Goal: Transaction & Acquisition: Book appointment/travel/reservation

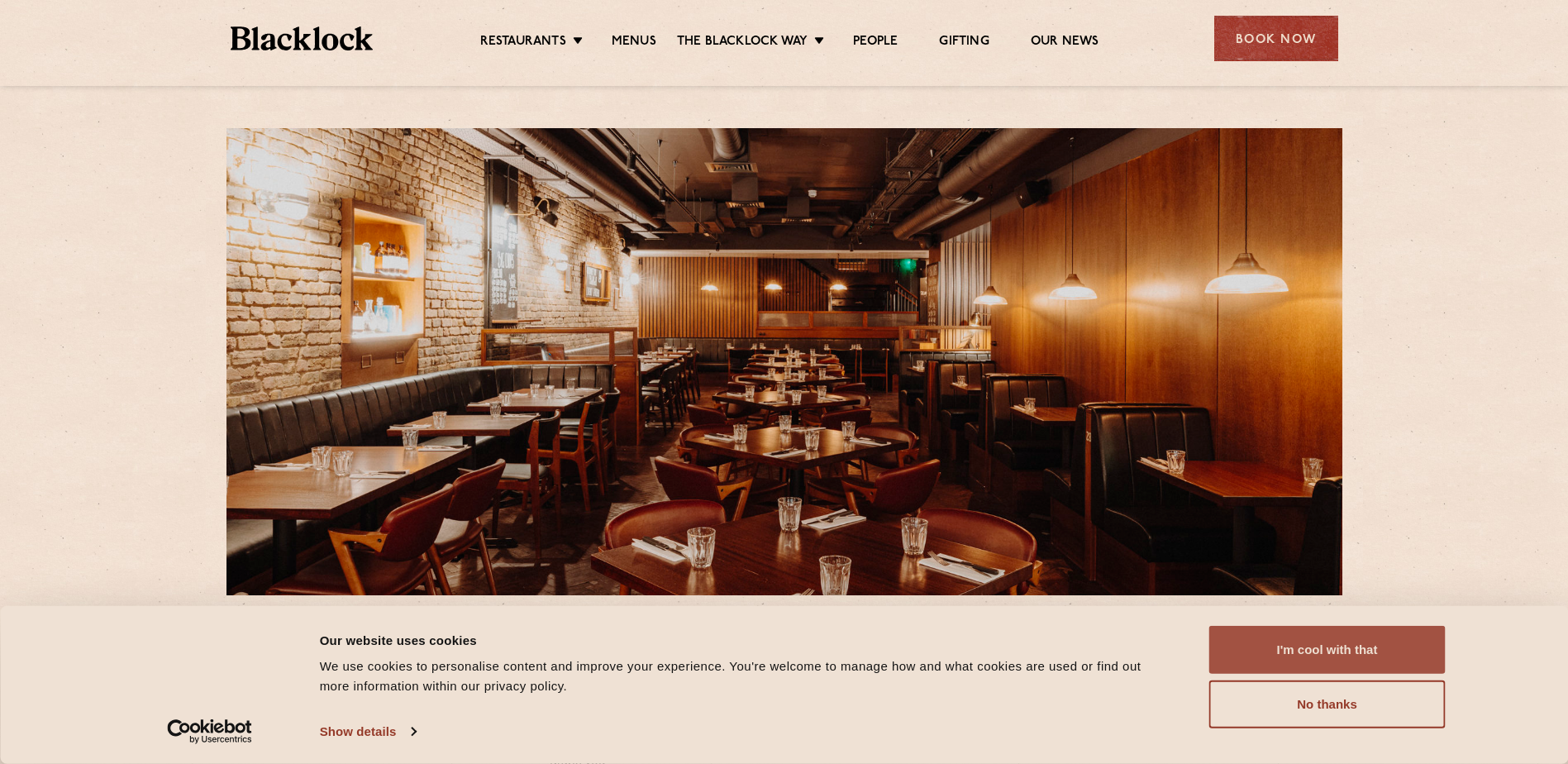
click at [1322, 646] on button "I'm cool with that" at bounding box center [1327, 650] width 236 height 48
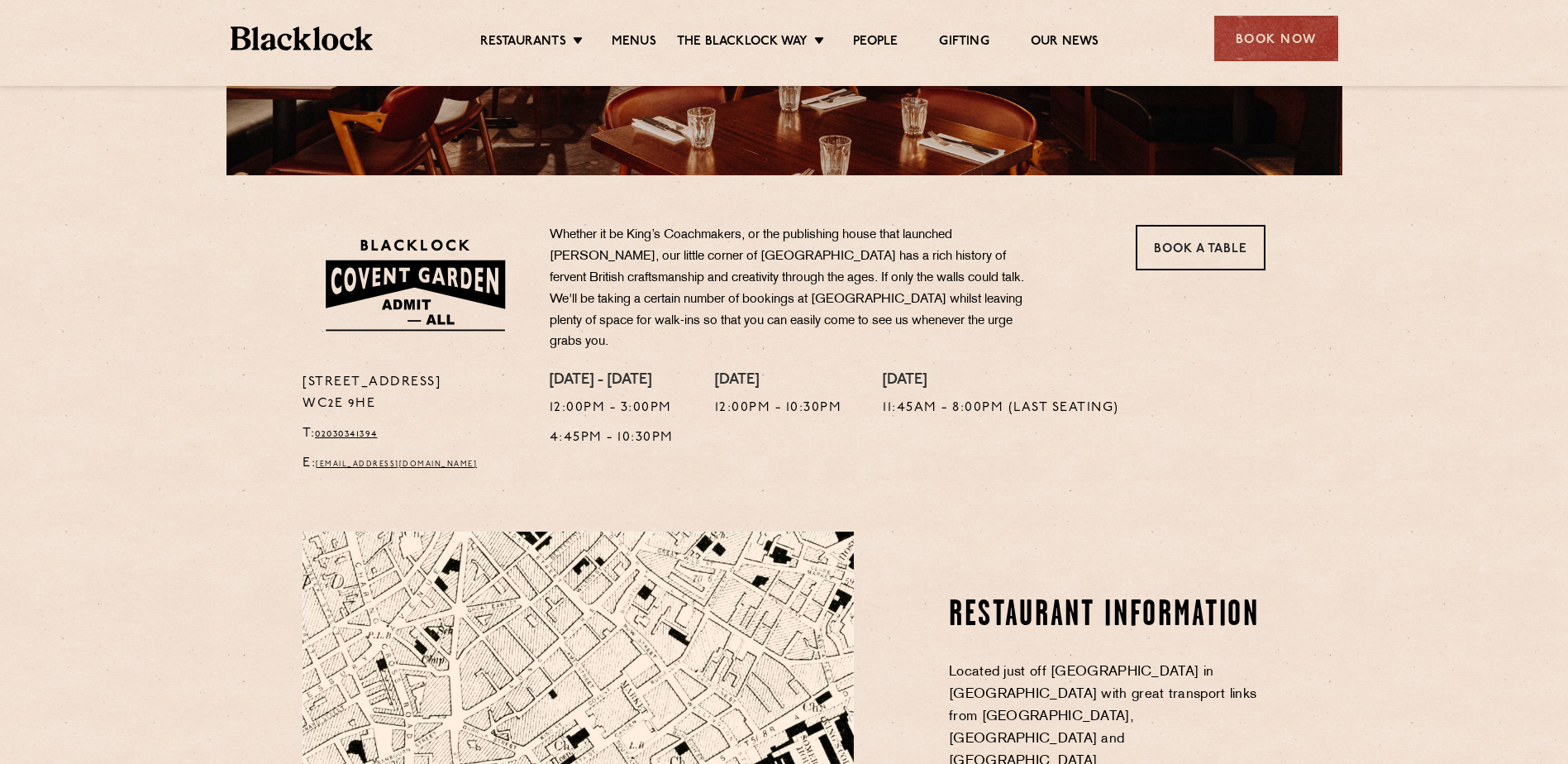
scroll to position [248, 0]
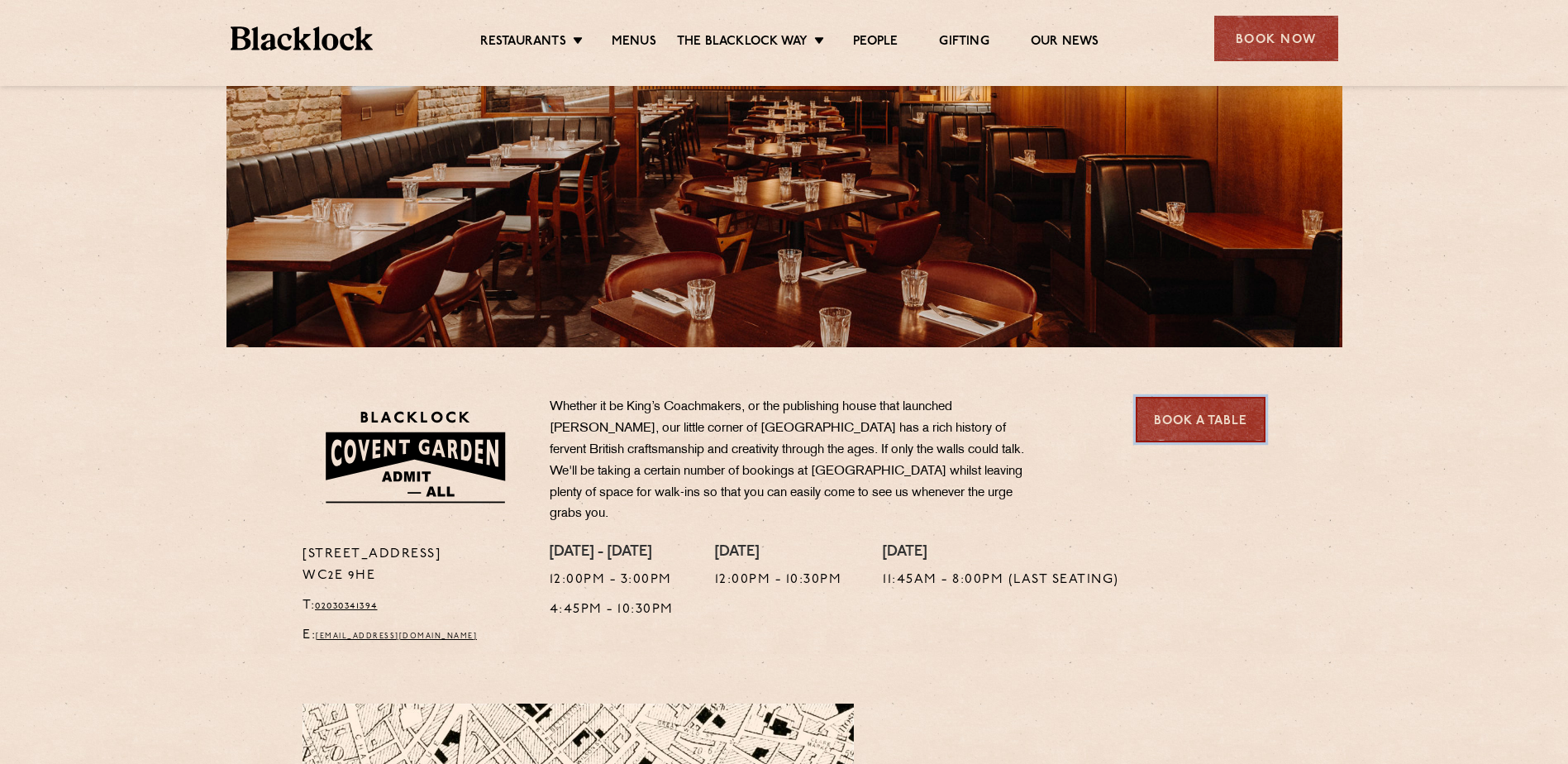
click at [1183, 429] on link "Book a Table" at bounding box center [1201, 420] width 130 height 46
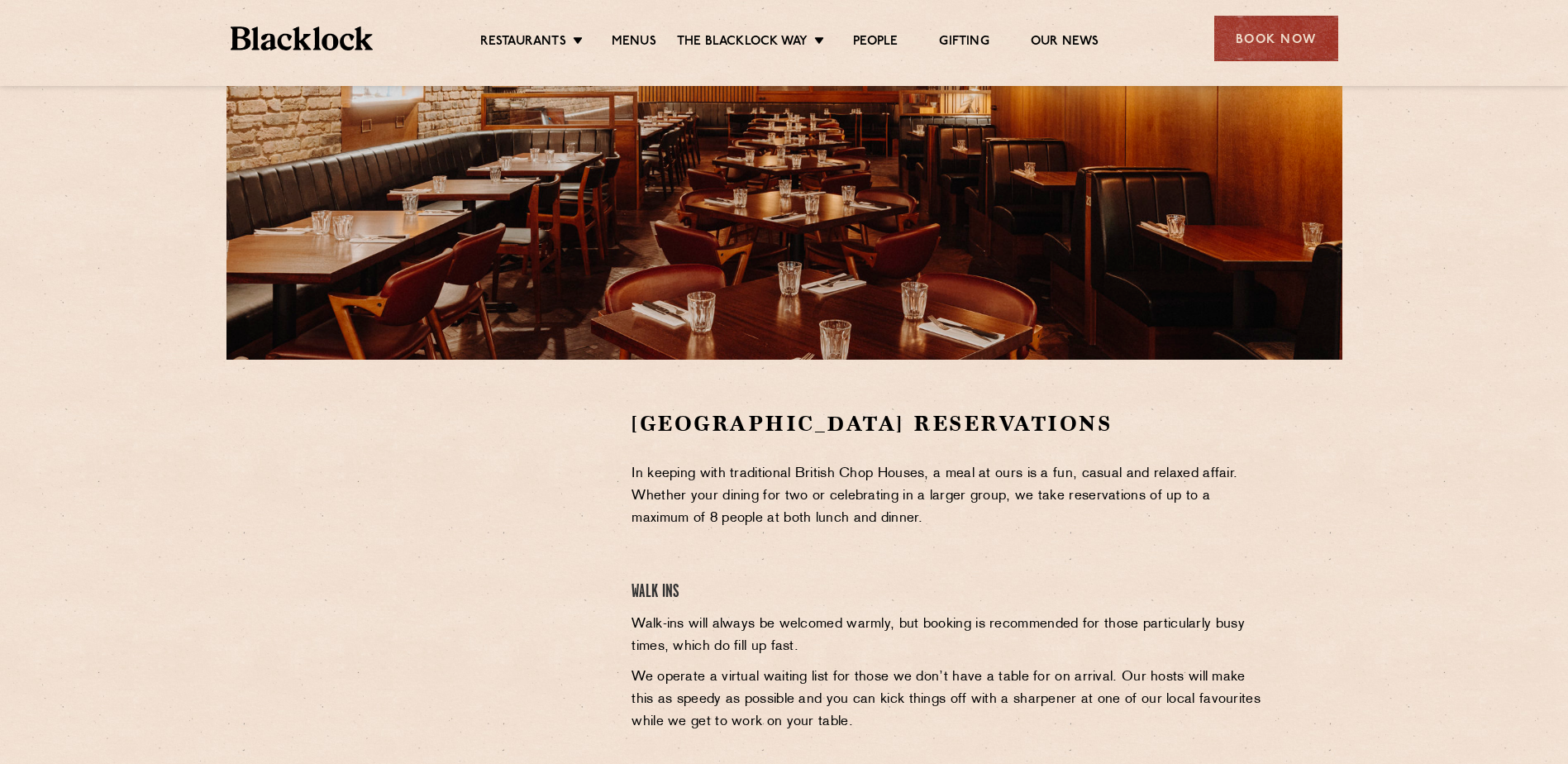
scroll to position [414, 0]
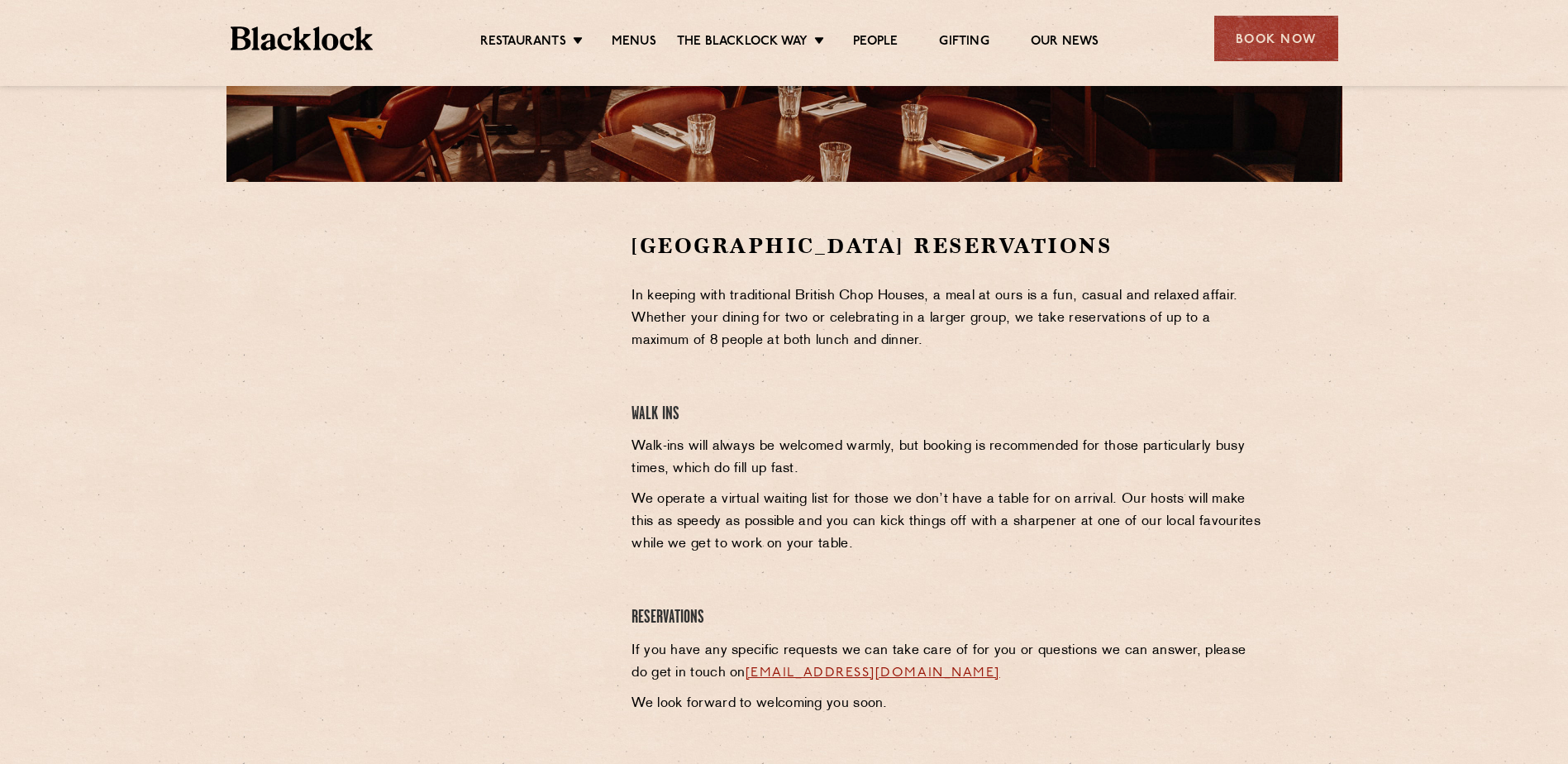
click at [564, 530] on div at bounding box center [454, 478] width 329 height 492
drag, startPoint x: 594, startPoint y: 357, endPoint x: 559, endPoint y: 377, distance: 40.3
click at [594, 357] on div at bounding box center [455, 356] width 304 height 249
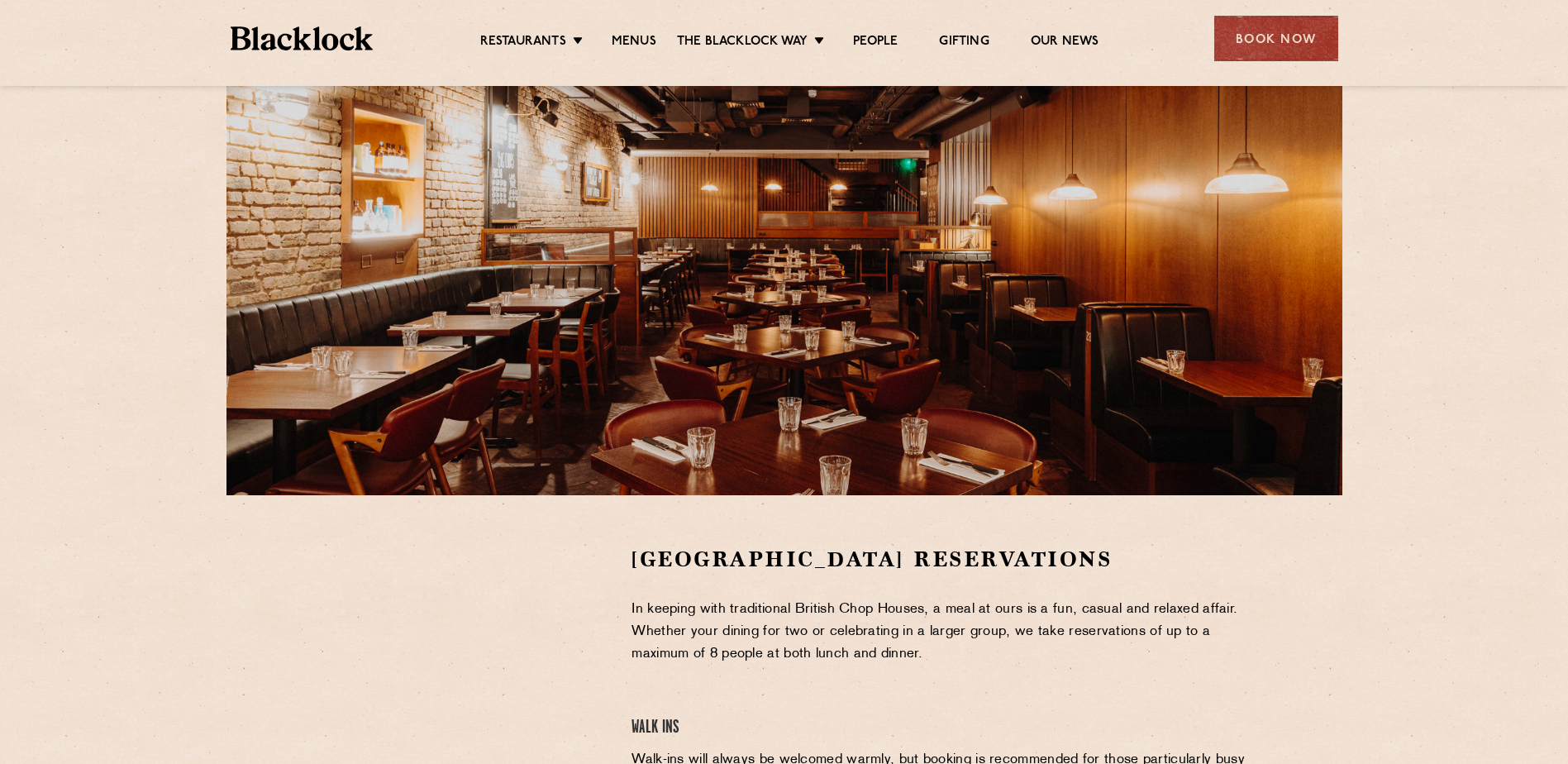
scroll to position [0, 0]
